Goal: Information Seeking & Learning: Learn about a topic

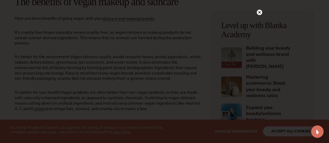
click at [259, 12] on icon at bounding box center [259, 12] width 3 height 3
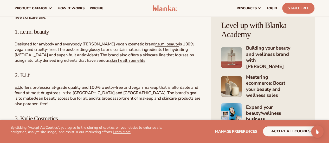
scroll to position [622, 0]
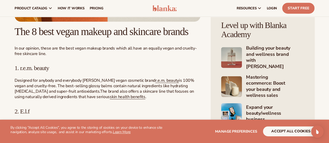
click at [70, 37] on span "The 8 best vegan makeup and skincare brands" at bounding box center [102, 32] width 174 height 12
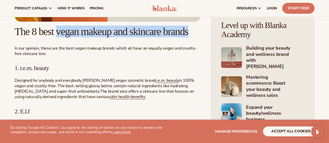
drag, startPoint x: 70, startPoint y: 41, endPoint x: 81, endPoint y: 47, distance: 12.1
click at [81, 37] on span "The 8 best vegan makeup and skincare brands" at bounding box center [102, 32] width 174 height 12
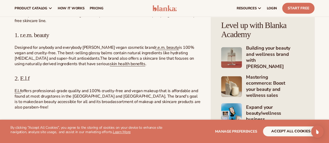
scroll to position [655, 0]
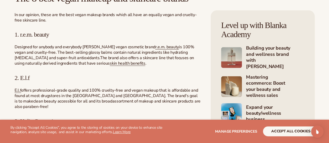
click at [89, 50] on span "Designed for anybody and everybody [PERSON_NAME] vegan cosmetic brand" at bounding box center [85, 47] width 141 height 6
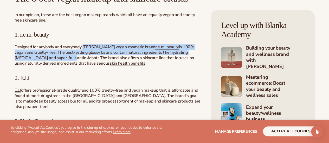
drag, startPoint x: 89, startPoint y: 67, endPoint x: 108, endPoint y: 78, distance: 21.5
click at [108, 67] on p "Designed for anybody and everybody [PERSON_NAME] vegan cosmetic brand r.e.m. be…" at bounding box center [108, 55] width 186 height 22
click at [108, 61] on span "ydrating [MEDICAL_DATA] and super-fruit antioxidants" at bounding box center [101, 55] width 173 height 11
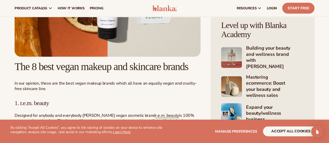
scroll to position [586, 0]
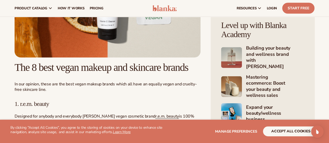
click at [76, 73] on span "The 8 best vegan makeup and skincare brands" at bounding box center [102, 68] width 174 height 12
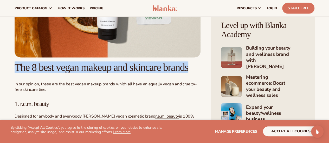
click at [76, 73] on span "The 8 best vegan makeup and skincare brands" at bounding box center [102, 68] width 174 height 12
click at [82, 73] on h2 "The 8 best vegan makeup and skincare brands" at bounding box center [108, 67] width 186 height 11
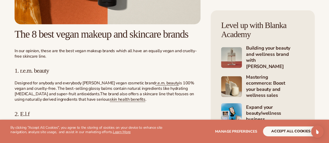
scroll to position [619, 0]
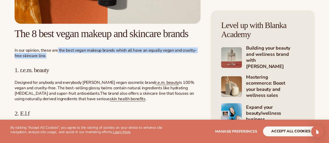
drag, startPoint x: 58, startPoint y: 66, endPoint x: 93, endPoint y: 74, distance: 36.1
click at [93, 59] on p "In our opinion, these are the best vegan makeup brands which all have an equall…" at bounding box center [108, 53] width 186 height 11
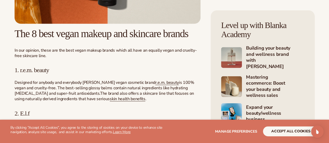
click at [93, 59] on p "In our opinion, these are the best vegan makeup brands which all have an equall…" at bounding box center [108, 53] width 186 height 11
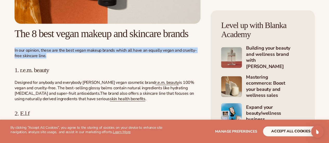
click at [93, 59] on p "In our opinion, these are the best vegan makeup brands which all have an equall…" at bounding box center [108, 53] width 186 height 11
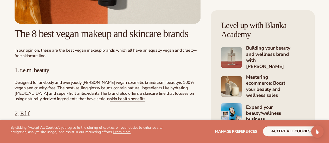
click at [81, 59] on p "In our opinion, these are the best vegan makeup brands which all have an equall…" at bounding box center [108, 53] width 186 height 11
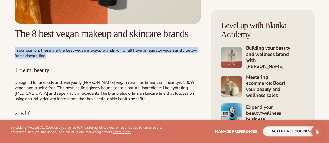
click at [81, 59] on p "In our opinion, these are the best vegan makeup brands which all have an equall…" at bounding box center [108, 53] width 186 height 11
copy div "In our opinion, these are the best vegan makeup brands which all have an equall…"
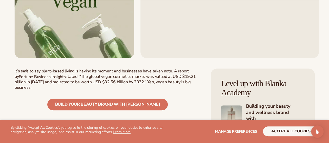
scroll to position [199, 0]
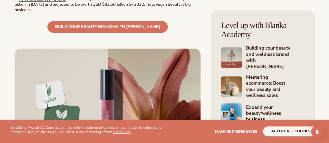
click at [152, 13] on span "stated, “The global vegan cosmetics market was valued at USD $19.21 billion in …" at bounding box center [105, 4] width 181 height 17
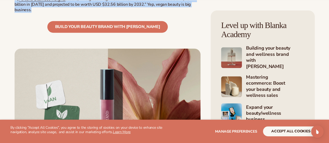
click at [152, 13] on span "stated, “The global vegan cosmetics market was valued at USD $19.21 billion in …" at bounding box center [105, 4] width 181 height 17
click at [142, 13] on span "stated, “The global vegan cosmetics market was valued at USD $19.21 billion in …" at bounding box center [105, 4] width 181 height 17
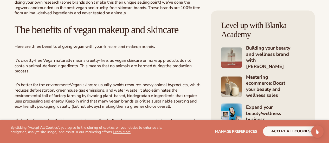
scroll to position [380, 0]
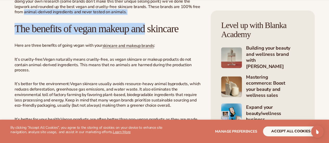
drag, startPoint x: 141, startPoint y: 28, endPoint x: 130, endPoint y: 11, distance: 20.6
click at [130, 11] on span ", you’ll be pleased to know that vegan-friendly, cruelty-free skincare is more …" at bounding box center [108, 2] width 186 height 28
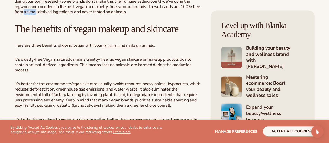
click at [130, 11] on span ", you’ll be pleased to know that vegan-friendly, cruelty-free skincare is more …" at bounding box center [108, 2] width 186 height 28
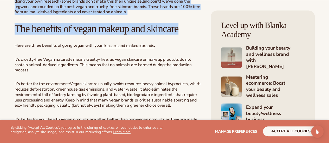
drag, startPoint x: 130, startPoint y: 11, endPoint x: 131, endPoint y: 25, distance: 14.4
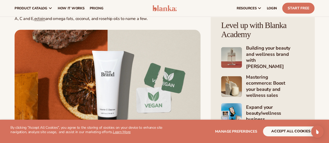
scroll to position [380, 0]
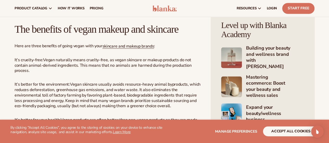
click at [43, 49] on p "Here are three benefits of going vegan with your skincare and makeup brands :" at bounding box center [108, 46] width 186 height 6
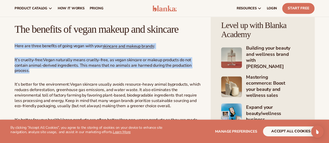
drag, startPoint x: 43, startPoint y: 66, endPoint x: 57, endPoint y: 81, distance: 20.4
click at [57, 74] on span "Vegan naturally means cruelty-free, as vegan skincare or makeup products do not…" at bounding box center [103, 65] width 177 height 17
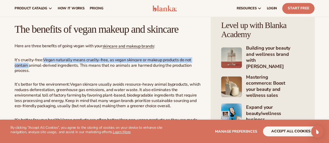
drag, startPoint x: 57, startPoint y: 81, endPoint x: 49, endPoint y: 76, distance: 8.4
click at [49, 74] on span "Vegan naturally means cruelty-free, as vegan skincare or makeup products do not…" at bounding box center [103, 65] width 177 height 17
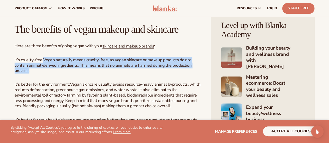
drag, startPoint x: 49, startPoint y: 76, endPoint x: 89, endPoint y: 88, distance: 41.6
click at [89, 74] on p "It’s cruelty-free: Vegan naturally means cruelty-free, as vegan skincare or mak…" at bounding box center [108, 65] width 186 height 16
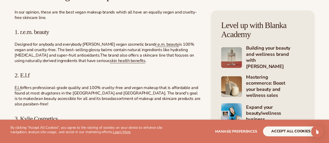
scroll to position [658, 0]
click at [46, 35] on span "1. r.e.m. beauty" at bounding box center [32, 31] width 35 height 7
drag, startPoint x: 46, startPoint y: 52, endPoint x: 24, endPoint y: 52, distance: 22.6
click at [24, 35] on span "1. r.e.m. beauty" at bounding box center [32, 31] width 35 height 7
copy span "e.m. beauty"
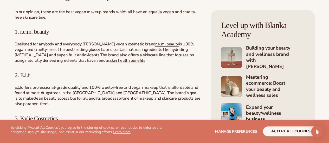
click at [18, 35] on span "1. r.e.m. beauty" at bounding box center [32, 31] width 35 height 7
drag, startPoint x: 18, startPoint y: 52, endPoint x: 43, endPoint y: 51, distance: 24.7
click at [43, 35] on span "1. r.e.m. beauty" at bounding box center [32, 31] width 35 height 7
copy span "r.e.m. beauty"
click at [47, 35] on span "1. r.e.m. beauty" at bounding box center [32, 31] width 35 height 7
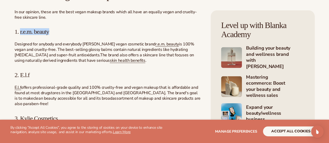
drag, startPoint x: 47, startPoint y: 52, endPoint x: 20, endPoint y: 52, distance: 27.0
click at [20, 35] on span "1. r.e.m. beauty" at bounding box center [32, 31] width 35 height 7
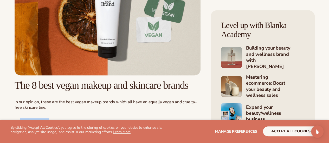
scroll to position [568, 0]
click at [66, 91] on span "The 8 best vegan makeup and skincare brands" at bounding box center [102, 85] width 174 height 12
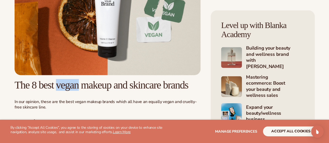
click at [66, 91] on span "The 8 best vegan makeup and skincare brands" at bounding box center [102, 85] width 174 height 12
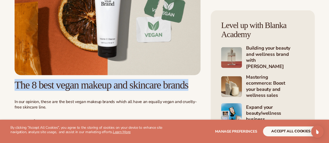
click at [66, 91] on span "The 8 best vegan makeup and skincare brands" at bounding box center [102, 85] width 174 height 12
click at [18, 91] on span "The 8 best vegan makeup and skincare brands" at bounding box center [102, 85] width 174 height 12
drag, startPoint x: 18, startPoint y: 94, endPoint x: 54, endPoint y: 103, distance: 37.1
click at [54, 91] on span "The 8 best vegan makeup and skincare brands" at bounding box center [102, 85] width 174 height 12
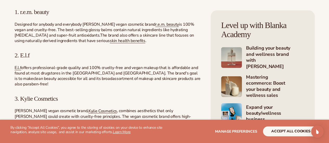
scroll to position [678, 0]
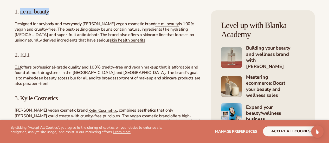
drag, startPoint x: 21, startPoint y: 30, endPoint x: 52, endPoint y: 31, distance: 31.2
click at [49, 15] on span "1. r.e.m. beauty" at bounding box center [32, 11] width 35 height 7
copy span "r.e.m. beauty"
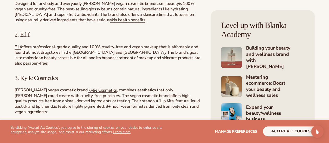
click at [20, 38] on span "2. E.l.f" at bounding box center [22, 34] width 15 height 7
click at [21, 38] on span "2. E.l.f" at bounding box center [22, 34] width 15 height 7
drag, startPoint x: 21, startPoint y: 60, endPoint x: 29, endPoint y: 60, distance: 7.8
click at [29, 38] on span "2. E.l.f" at bounding box center [22, 34] width 15 height 7
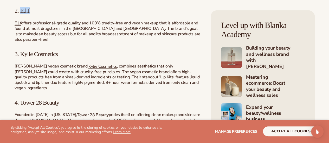
scroll to position [723, 0]
click at [26, 57] on span "3. Kylie Cosmetics" at bounding box center [36, 53] width 43 height 7
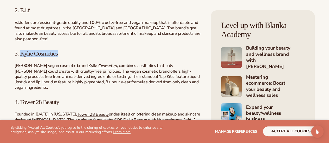
drag, startPoint x: 26, startPoint y: 81, endPoint x: 49, endPoint y: 81, distance: 22.6
click at [49, 57] on span "3. Kylie Cosmetics" at bounding box center [36, 53] width 43 height 7
copy span "Kylie Cosmetics"
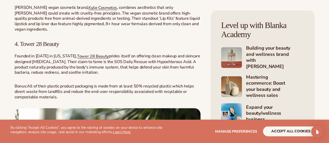
scroll to position [786, 0]
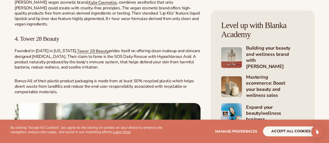
click at [28, 42] on span "4. Tower 28 Beauty" at bounding box center [37, 38] width 44 height 7
drag, startPoint x: 28, startPoint y: 63, endPoint x: 51, endPoint y: 62, distance: 22.9
click at [51, 42] on span "4. Tower 28 Beauty" at bounding box center [37, 38] width 44 height 7
copy span "Tower 28 Beauty"
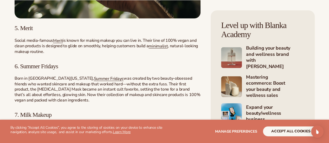
scroll to position [987, 0]
click at [27, 31] on span "5. Merit" at bounding box center [24, 27] width 18 height 7
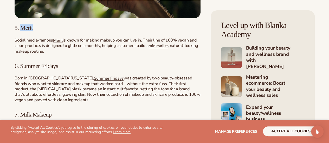
click at [27, 31] on span "5. Merit" at bounding box center [24, 27] width 18 height 7
copy span "Merit"
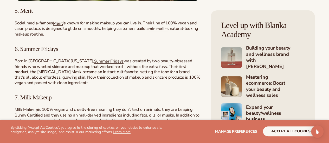
click at [38, 52] on span "6. Summer Fridays" at bounding box center [36, 48] width 43 height 7
drag, startPoint x: 38, startPoint y: 61, endPoint x: 53, endPoint y: 60, distance: 14.6
click at [53, 52] on span "6. Summer Fridays" at bounding box center [36, 48] width 43 height 7
copy span "Summer Fridays"
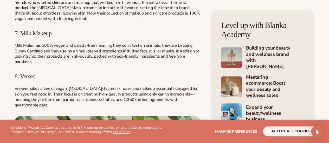
click at [29, 37] on span "7. Milk Makeup" at bounding box center [33, 33] width 37 height 7
drag, startPoint x: 29, startPoint y: 43, endPoint x: 38, endPoint y: 43, distance: 9.4
click at [38, 37] on span "7. Milk Makeup" at bounding box center [33, 33] width 37 height 7
copy span "Milk Makeup"
click at [25, 80] on span "8. Versed" at bounding box center [25, 76] width 21 height 7
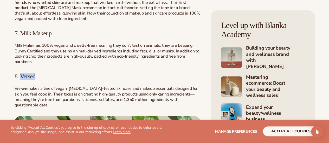
click at [25, 80] on span "8. Versed" at bounding box center [25, 76] width 21 height 7
copy span "Versed"
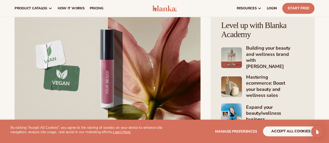
scroll to position [239, 0]
